Goal: Task Accomplishment & Management: Complete application form

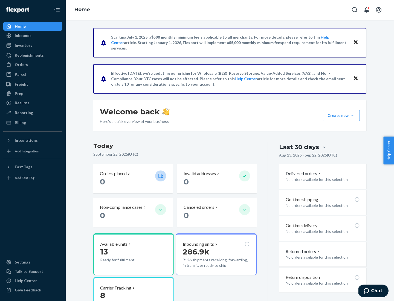
click at [352, 115] on button "Create new Create new inbound Create new order Create new product" at bounding box center [341, 115] width 37 height 11
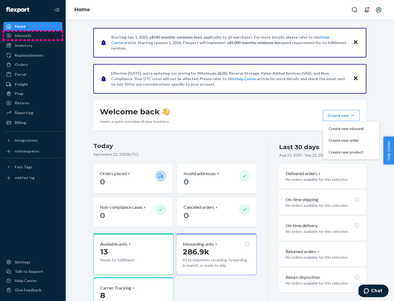
click at [33, 36] on div "Inbounds" at bounding box center [33, 36] width 58 height 8
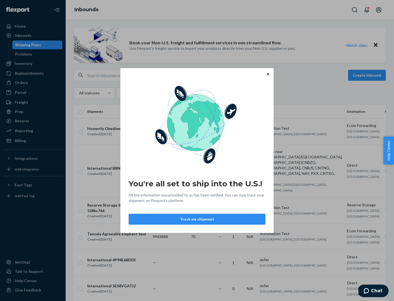
click at [367, 75] on div "You're all set to ship into the U.S.! All the information you provided to us ha…" at bounding box center [197, 150] width 394 height 301
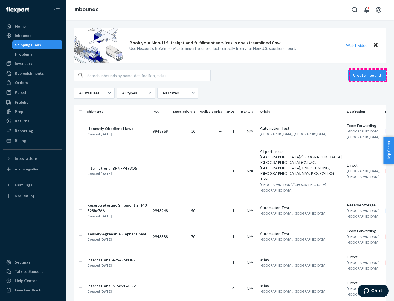
click at [367, 75] on button "Create inbound" at bounding box center [367, 75] width 38 height 11
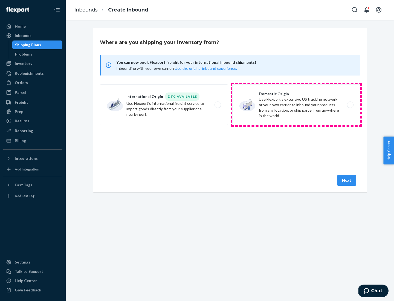
click at [296, 105] on label "Domestic Origin Use Flexport’s extensive US trucking network or your own carrie…" at bounding box center [296, 104] width 128 height 41
click at [350, 105] on input "Domestic Origin Use Flexport’s extensive US trucking network or your own carrie…" at bounding box center [352, 105] width 4 height 4
radio input "true"
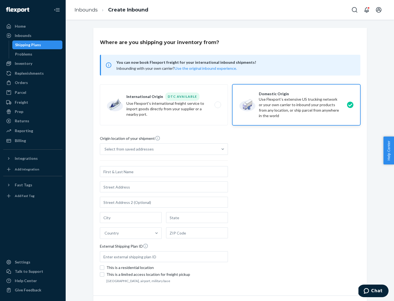
click at [159, 149] on div "Select from saved addresses" at bounding box center [159, 148] width 118 height 11
click at [105, 149] on input "Select from saved addresses" at bounding box center [104, 148] width 1 height 5
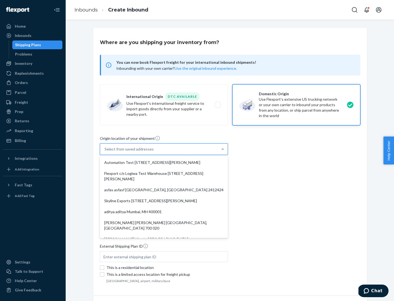
scroll to position [2, 0]
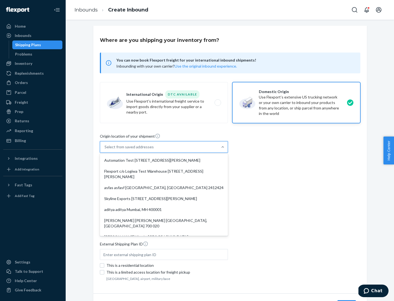
click at [164, 160] on div "Automation Test [STREET_ADDRESS][PERSON_NAME]" at bounding box center [164, 160] width 126 height 11
click at [105, 150] on input "option Automation Test [STREET_ADDRESS][PERSON_NAME]. 9 results available. Use …" at bounding box center [104, 146] width 1 height 5
type input "Automation Test"
type input "[STREET_ADDRESS][PERSON_NAME]"
type input "9th Floor"
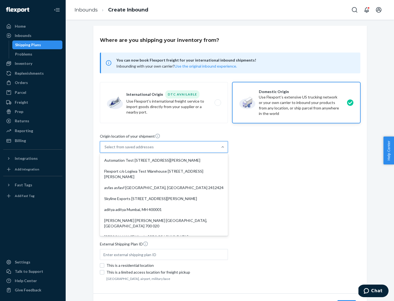
type input "[GEOGRAPHIC_DATA]"
type input "CA"
type input "94104"
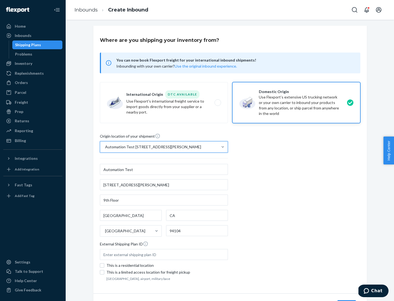
scroll to position [32, 0]
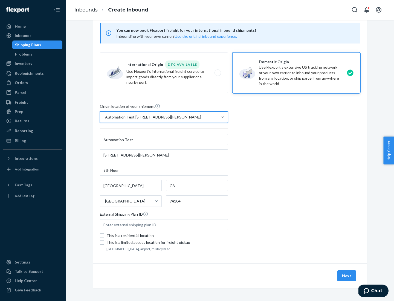
click at [347, 276] on button "Next" at bounding box center [346, 275] width 19 height 11
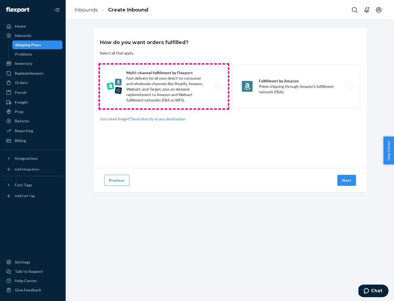
click at [164, 86] on label "Multi-channel fulfillment by Flexport Fast delivery for all your direct-to-cons…" at bounding box center [164, 87] width 128 height 44
click at [217, 86] on input "Multi-channel fulfillment by Flexport Fast delivery for all your direct-to-cons…" at bounding box center [219, 87] width 4 height 4
radio input "true"
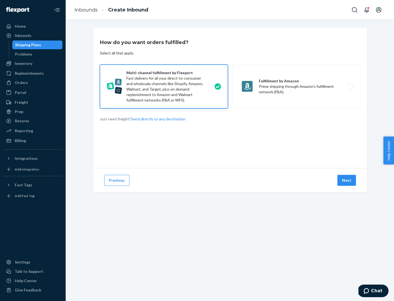
click at [347, 180] on button "Next" at bounding box center [346, 180] width 19 height 11
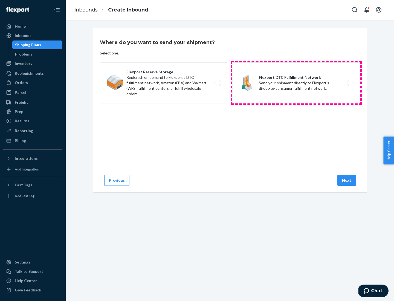
click at [296, 83] on label "Flexport DTC Fulfillment Network Send your shipment directly to Flexport's dire…" at bounding box center [296, 82] width 128 height 41
click at [350, 83] on input "Flexport DTC Fulfillment Network Send your shipment directly to Flexport's dire…" at bounding box center [352, 83] width 4 height 4
radio input "true"
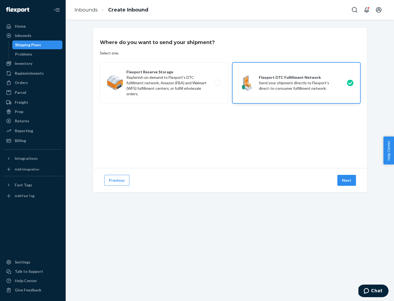
click at [347, 180] on button "Next" at bounding box center [346, 180] width 19 height 11
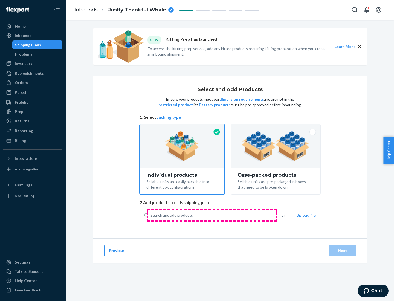
click at [212, 215] on div "Search and add products" at bounding box center [211, 215] width 126 height 10
click at [151, 215] on input "Search and add products" at bounding box center [150, 214] width 1 height 5
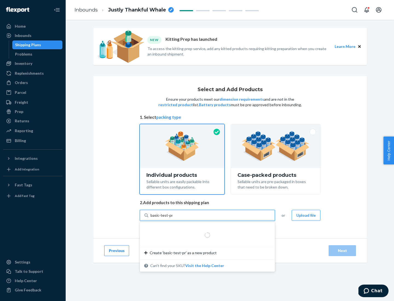
type input "basic-test-product-1"
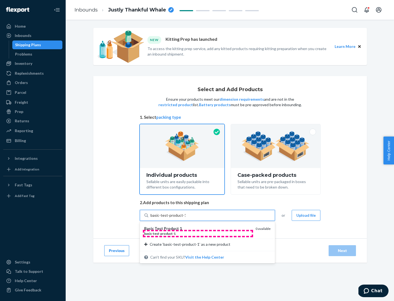
click at [198, 233] on div "basic - test - product - 1" at bounding box center [197, 233] width 107 height 5
click at [185, 218] on input "basic-test-product-1" at bounding box center [167, 214] width 35 height 5
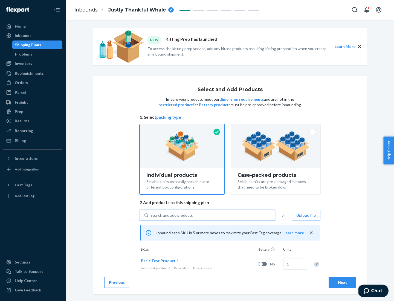
scroll to position [16, 0]
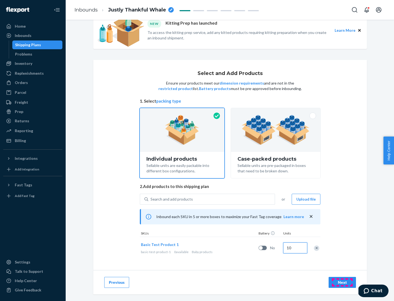
type input "10"
click at [342, 282] on div "Next" at bounding box center [342, 281] width 18 height 5
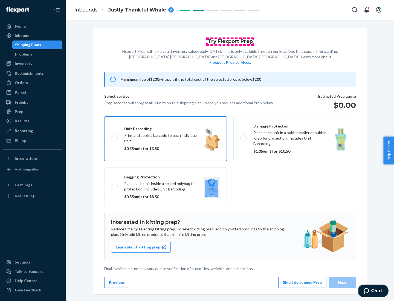
click at [111, 137] on input "Unit barcoding Print and apply a barcode to each individual unit. $0.35/unit fo…" at bounding box center [113, 139] width 4 height 4
checkbox input "true"
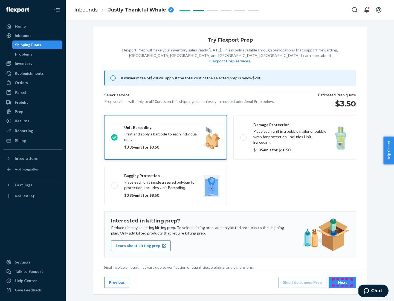
click at [342, 282] on div "Next" at bounding box center [342, 281] width 18 height 5
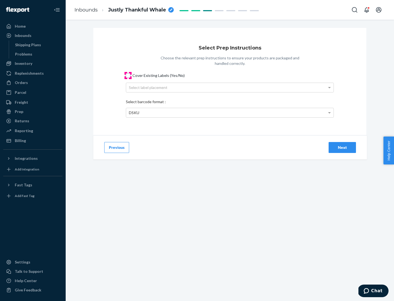
click at [128, 75] on input "Cover Existing Labels (Yes/No)" at bounding box center [128, 75] width 4 height 4
checkbox input "true"
click at [342, 147] on div "Next" at bounding box center [342, 147] width 18 height 5
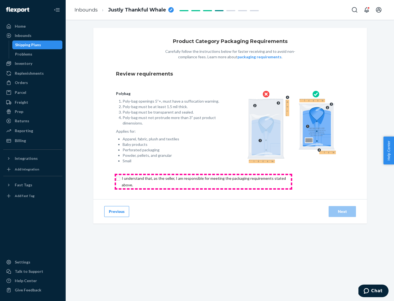
click at [203, 181] on input "checkbox" at bounding box center [207, 181] width 182 height 13
checkbox input "true"
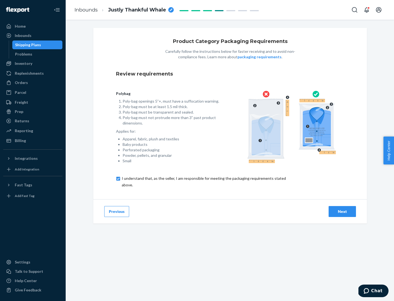
click at [342, 211] on div "Next" at bounding box center [342, 211] width 18 height 5
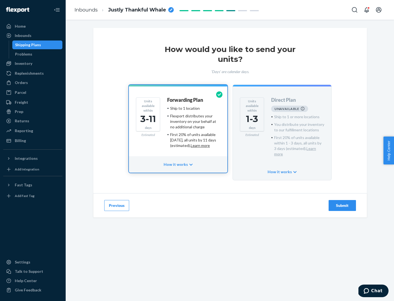
click at [185, 100] on h4 "Forwarding Plan" at bounding box center [185, 99] width 36 height 5
click at [342, 203] on div "Submit" at bounding box center [342, 205] width 18 height 5
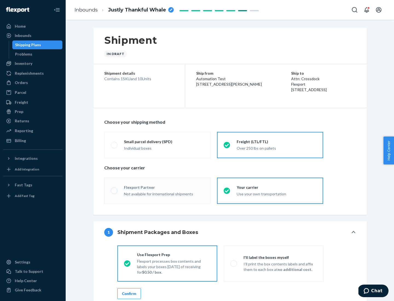
radio input "true"
radio input "false"
radio input "true"
radio input "false"
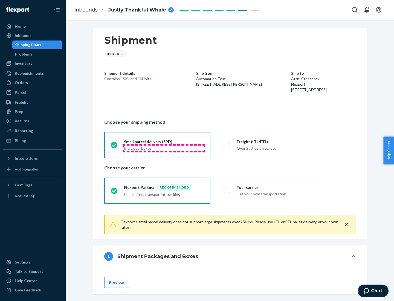
click at [164, 148] on div "Individual boxes" at bounding box center [164, 147] width 80 height 5
click at [114, 147] on input "Small parcel delivery (SPD) Individual boxes" at bounding box center [113, 145] width 4 height 4
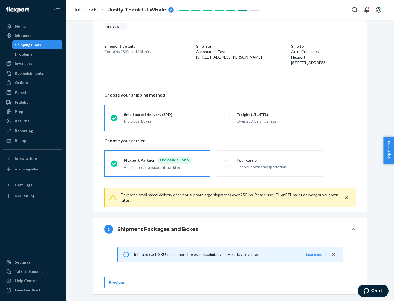
click at [164, 160] on div "Recommended" at bounding box center [174, 160] width 34 height 7
click at [114, 162] on input "Flexport Partner Recommended Hassle free, transparent tracking" at bounding box center [113, 164] width 4 height 4
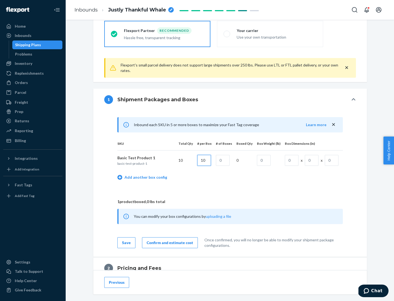
type input "10"
type input "1"
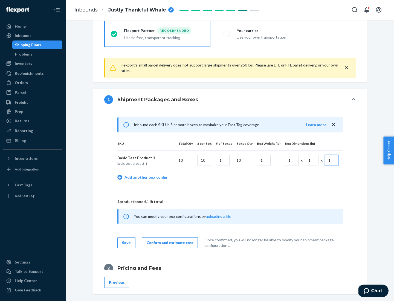
scroll to position [239, 0]
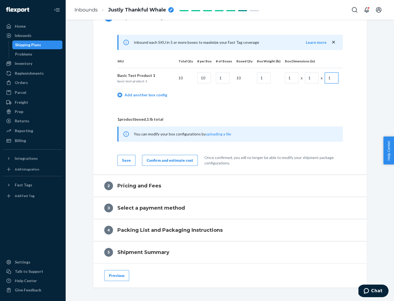
type input "1"
click at [169, 160] on div "Confirm and estimate cost" at bounding box center [170, 159] width 46 height 5
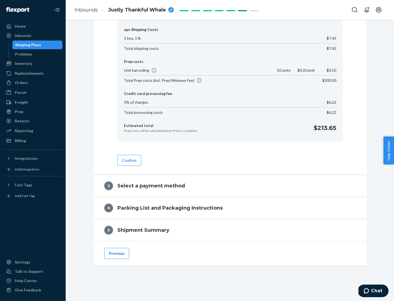
click at [129, 160] on button "Confirm" at bounding box center [129, 160] width 24 height 11
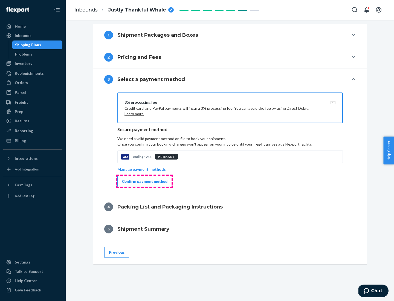
click at [144, 181] on div "Confirm payment method" at bounding box center [144, 180] width 45 height 5
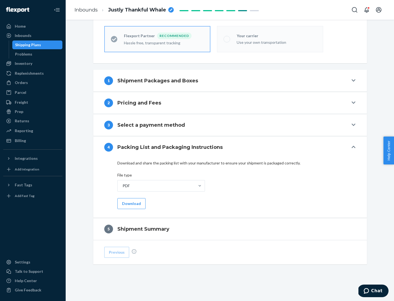
scroll to position [151, 0]
click at [131, 203] on button "Download" at bounding box center [131, 203] width 28 height 11
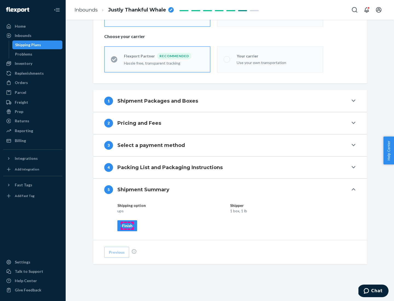
click at [127, 225] on div "Finish" at bounding box center [127, 225] width 10 height 5
